Goal: Find contact information: Find contact information

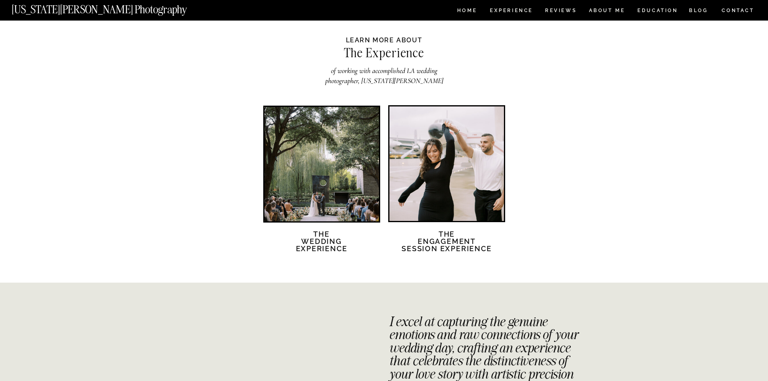
scroll to position [1452, 0]
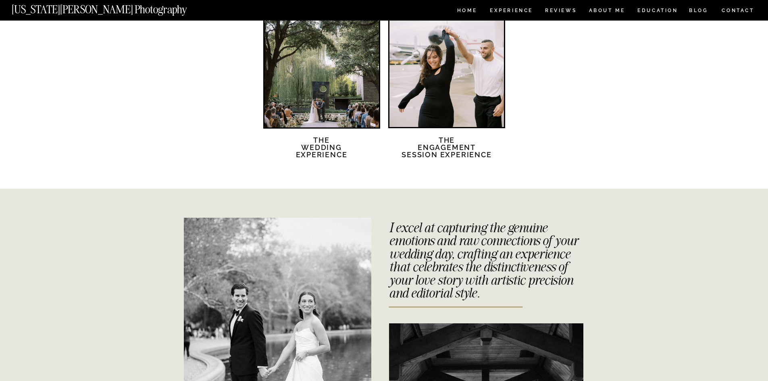
click at [336, 94] on div at bounding box center [322, 70] width 115 height 115
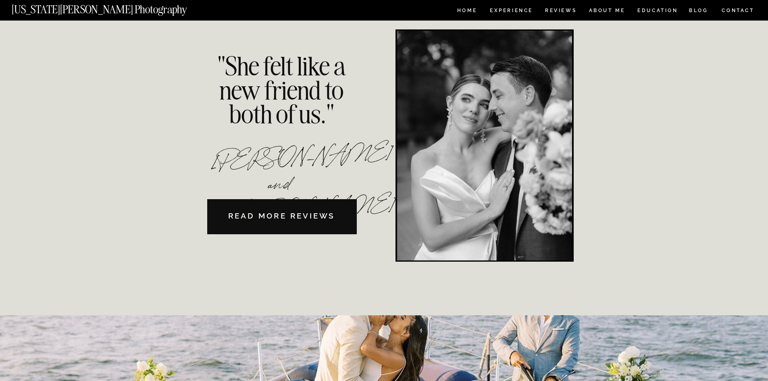
scroll to position [1815, 0]
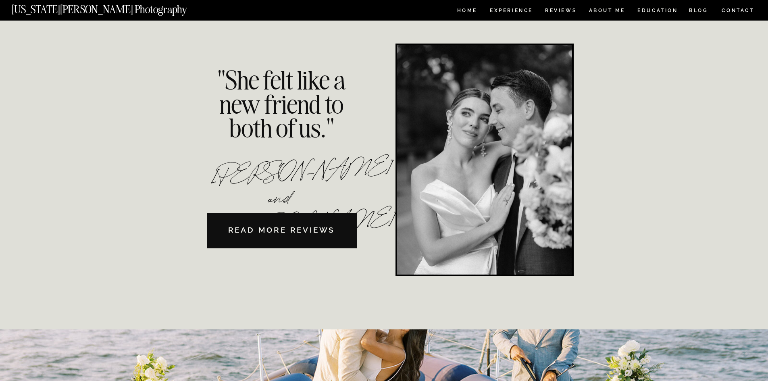
click at [337, 219] on nav "READ MORE REVIEWS" at bounding box center [282, 230] width 150 height 35
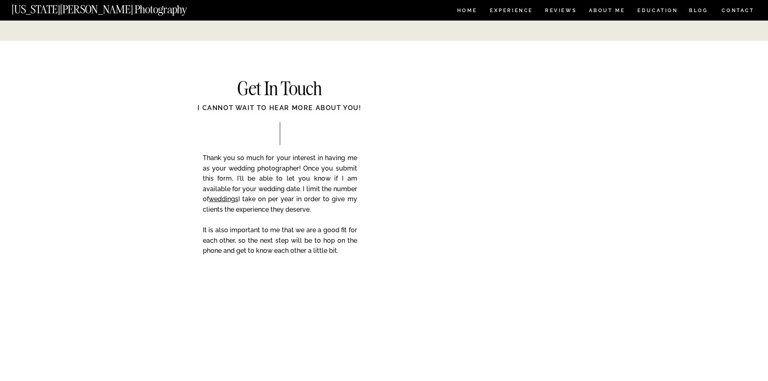
scroll to position [2138, 0]
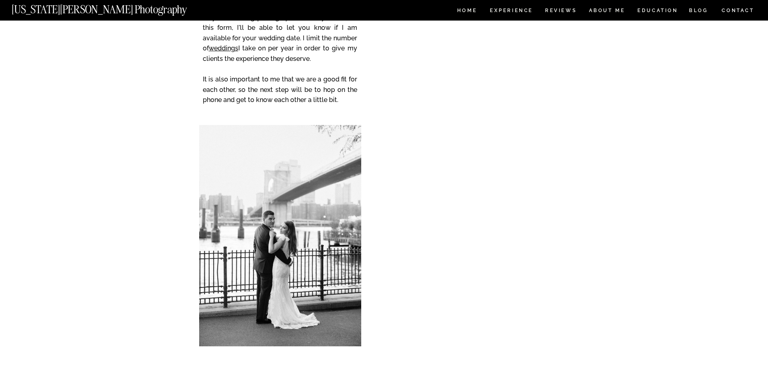
click at [746, 12] on nav "CONTACT" at bounding box center [738, 10] width 33 height 9
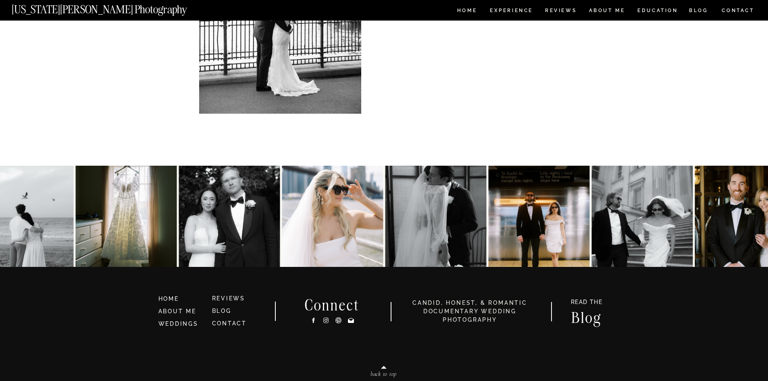
scroll to position [391, 0]
